Goal: Learn about a topic: Learn about a topic

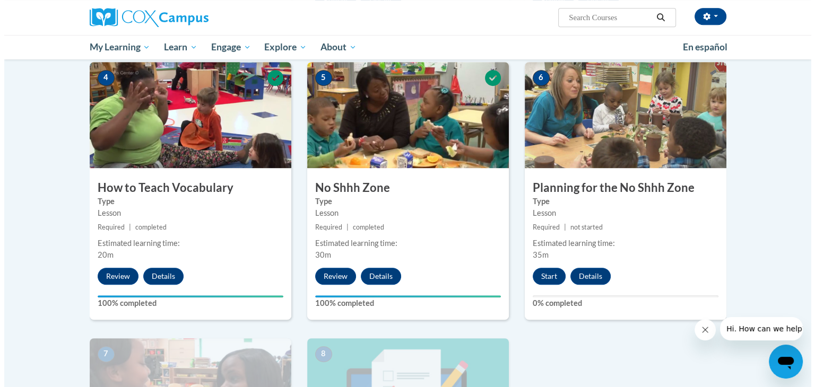
scroll to position [507, 0]
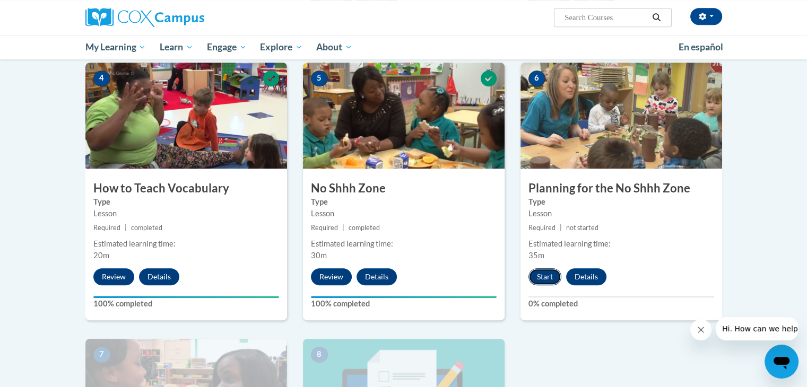
click at [547, 274] on button "Start" at bounding box center [544, 276] width 33 height 17
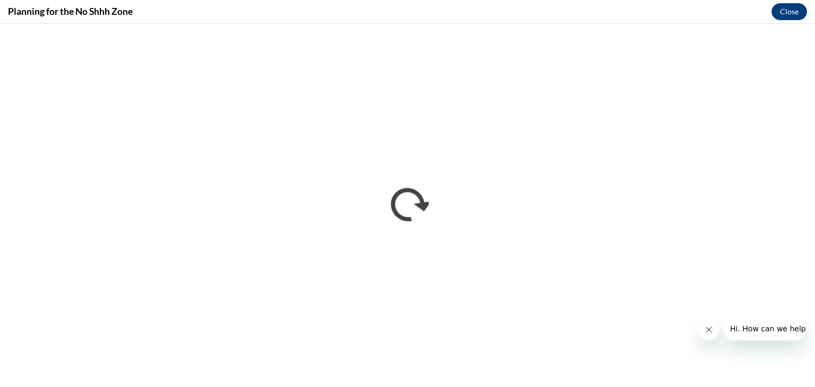
scroll to position [0, 0]
click at [706, 330] on icon "Close message from company" at bounding box center [708, 330] width 8 height 8
